Goal: Transaction & Acquisition: Purchase product/service

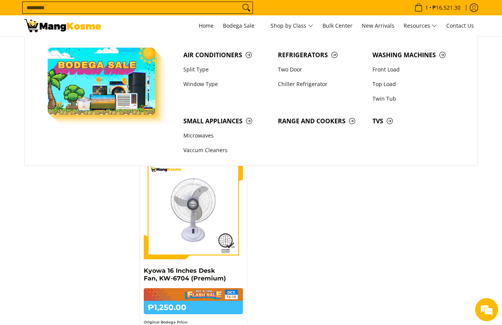
scroll to position [615, 0]
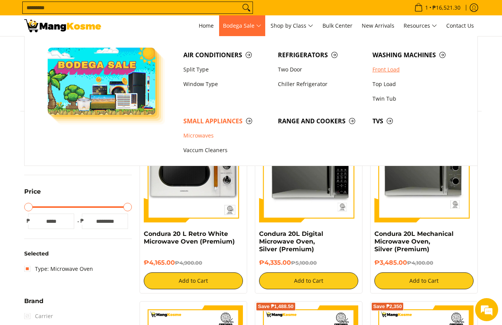
click at [393, 70] on link "Front Load" at bounding box center [416, 69] width 95 height 15
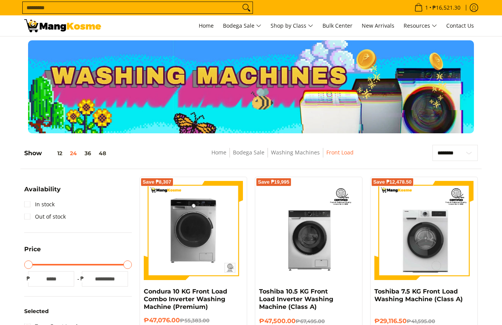
click at [182, 204] on div "Save ₱8,307 Condura 10 KG Front Load Combo Inverter Washing Machine (Premium) ₱…" at bounding box center [194, 264] width 108 height 175
